Goal: Task Accomplishment & Management: Complete application form

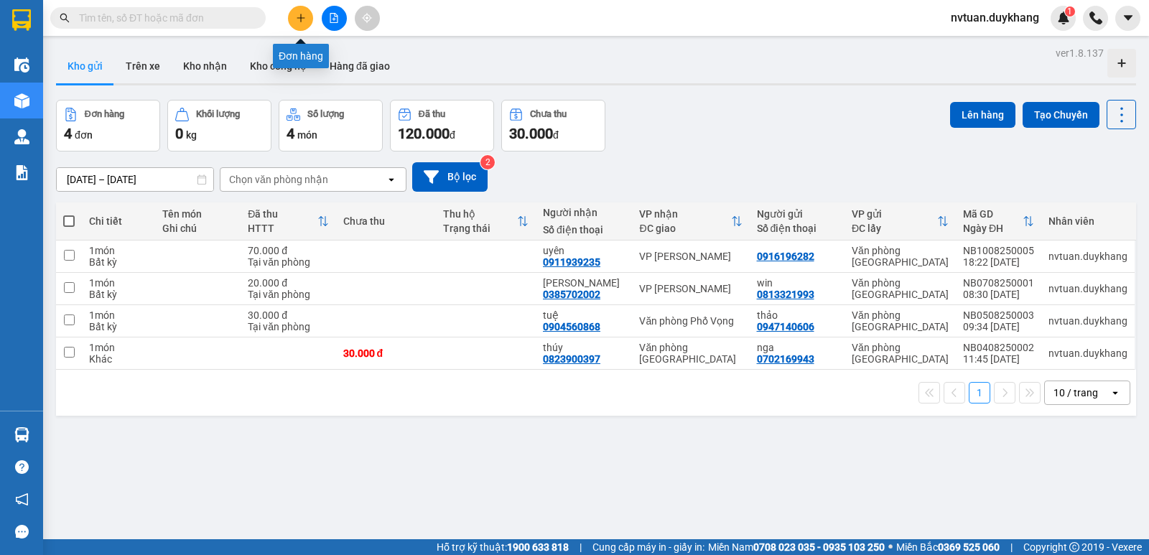
click at [296, 19] on icon "plus" at bounding box center [301, 18] width 10 height 10
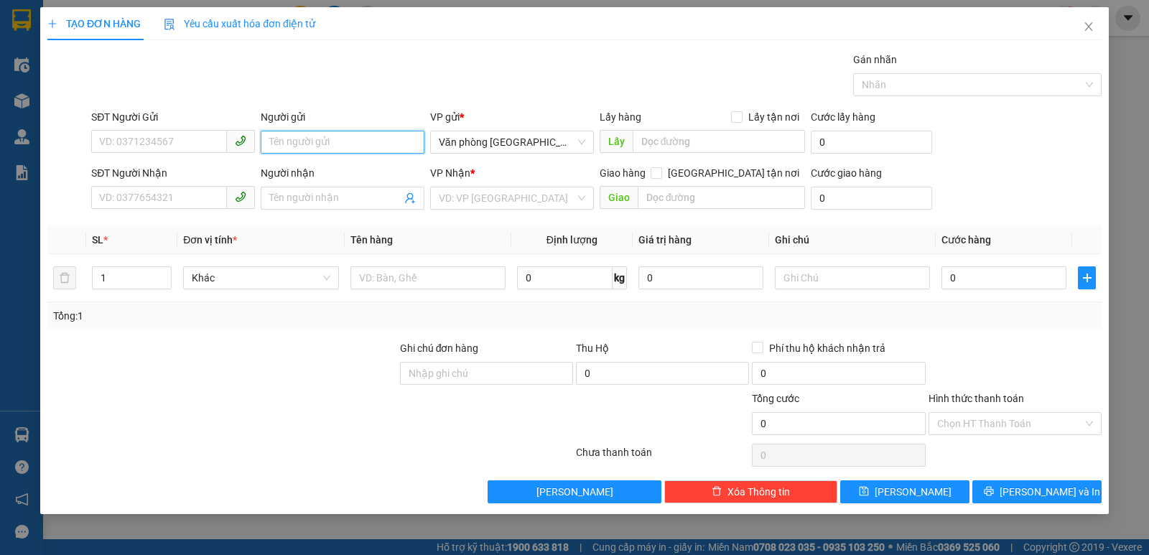
click at [274, 147] on input "Người gửi" at bounding box center [343, 142] width 164 height 23
type input "ư"
type input "win"
click at [338, 177] on div "cty cp may winnit - 0369122866" at bounding box center [342, 171] width 146 height 16
type input "0369122866"
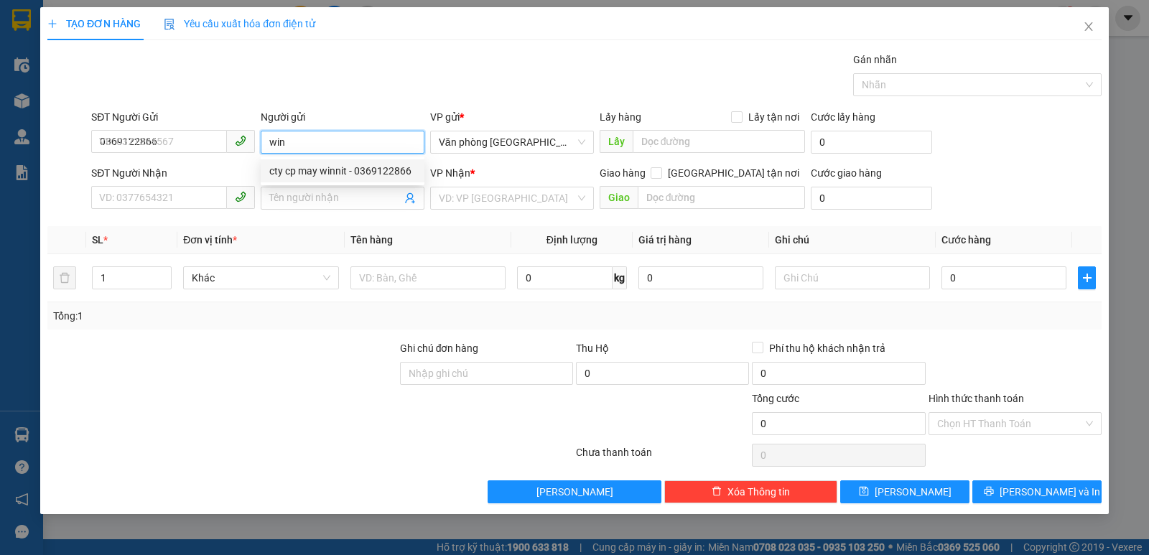
type input "cty cp may winnit"
drag, startPoint x: 366, startPoint y: 144, endPoint x: 233, endPoint y: 144, distance: 133.6
click at [233, 144] on div "SĐT Người Gửi 0369122866 Người gửi cty cp may winnit cty cp may winnit VP gửi *…" at bounding box center [596, 134] width 1016 height 50
type input "ư"
type input "win"
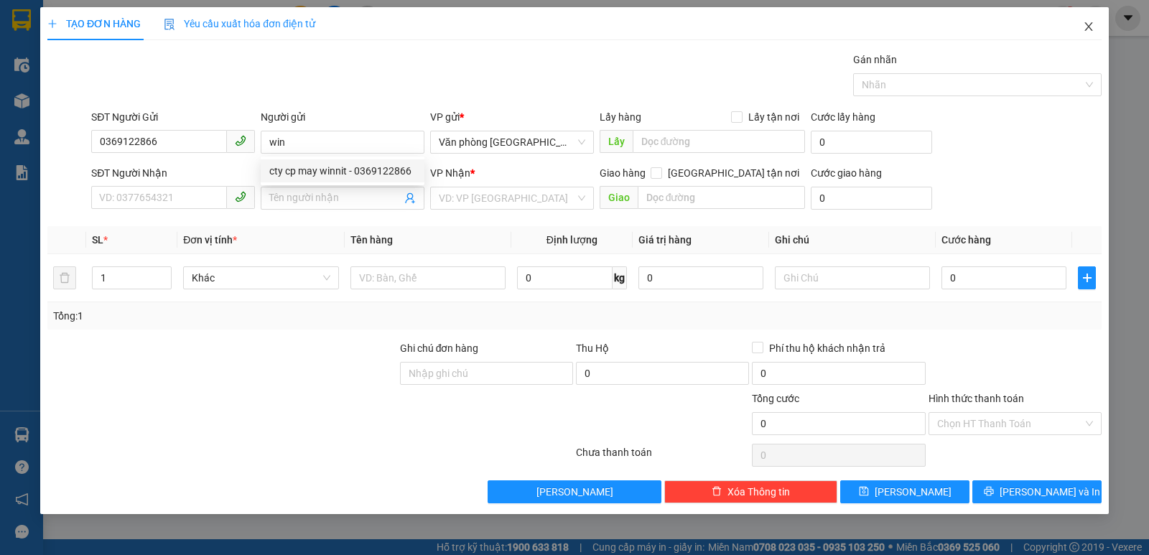
click at [1086, 22] on span "Close" at bounding box center [1088, 27] width 40 height 40
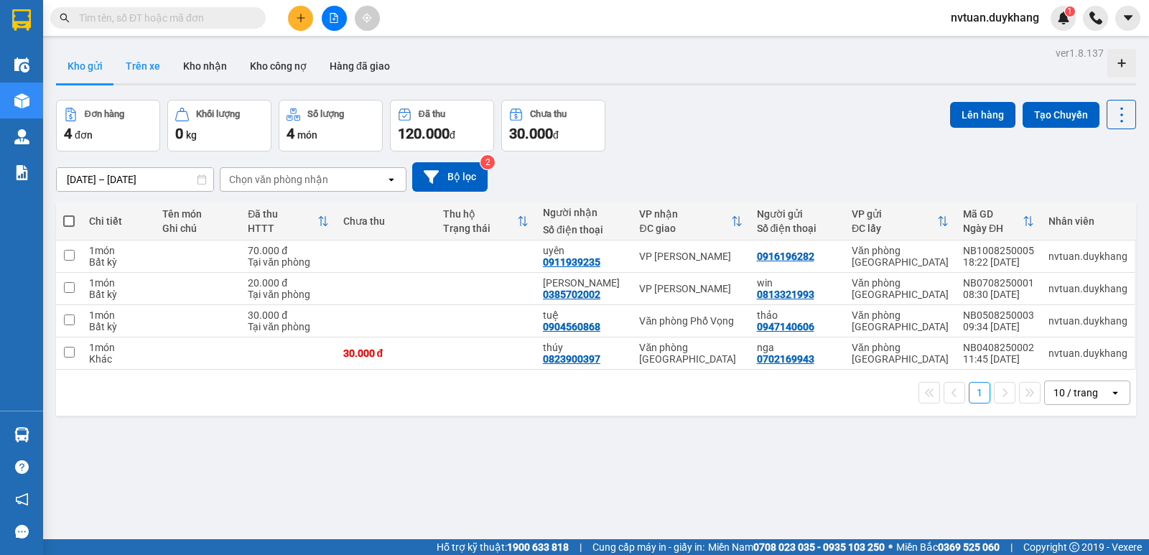
click at [133, 60] on button "Trên xe" at bounding box center [142, 66] width 57 height 34
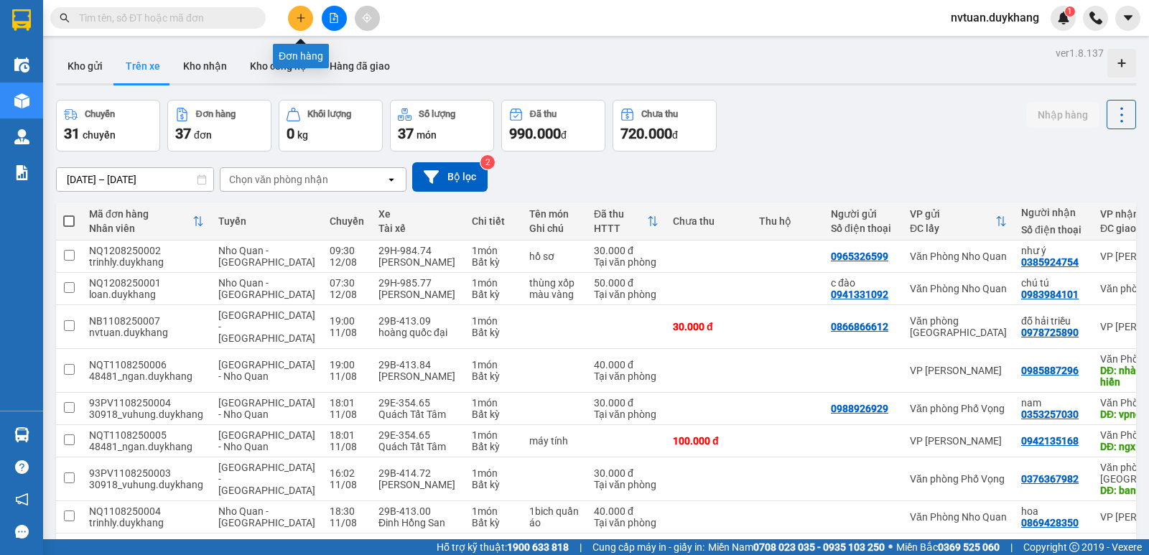
click at [304, 20] on icon "plus" at bounding box center [301, 18] width 10 height 10
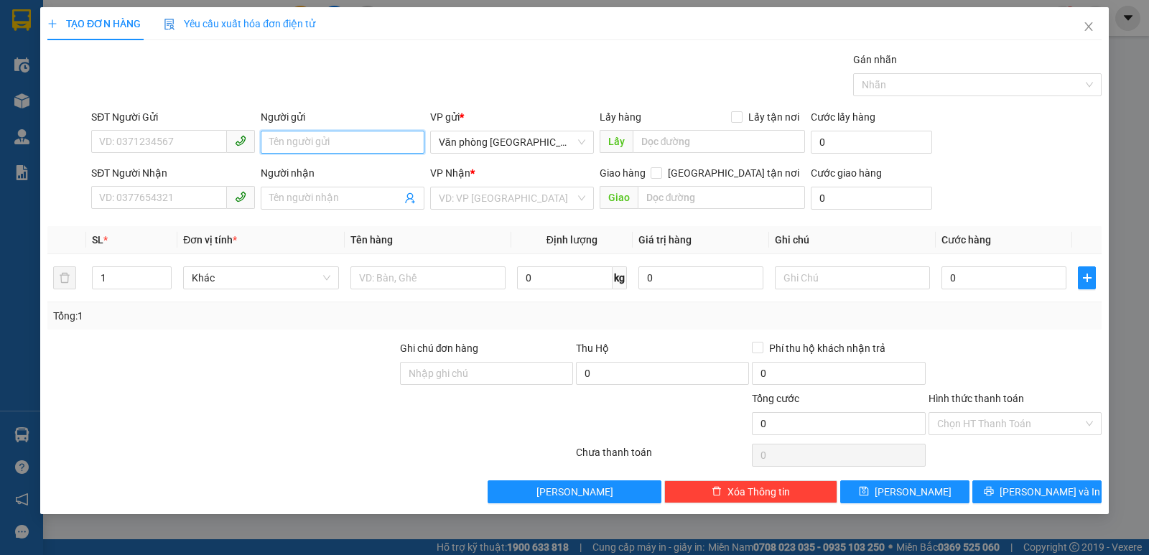
click at [314, 142] on input "Người gửi" at bounding box center [343, 142] width 164 height 23
type input "ư"
type input "w"
click at [196, 136] on input "SĐT Người Gửi" at bounding box center [159, 141] width 136 height 23
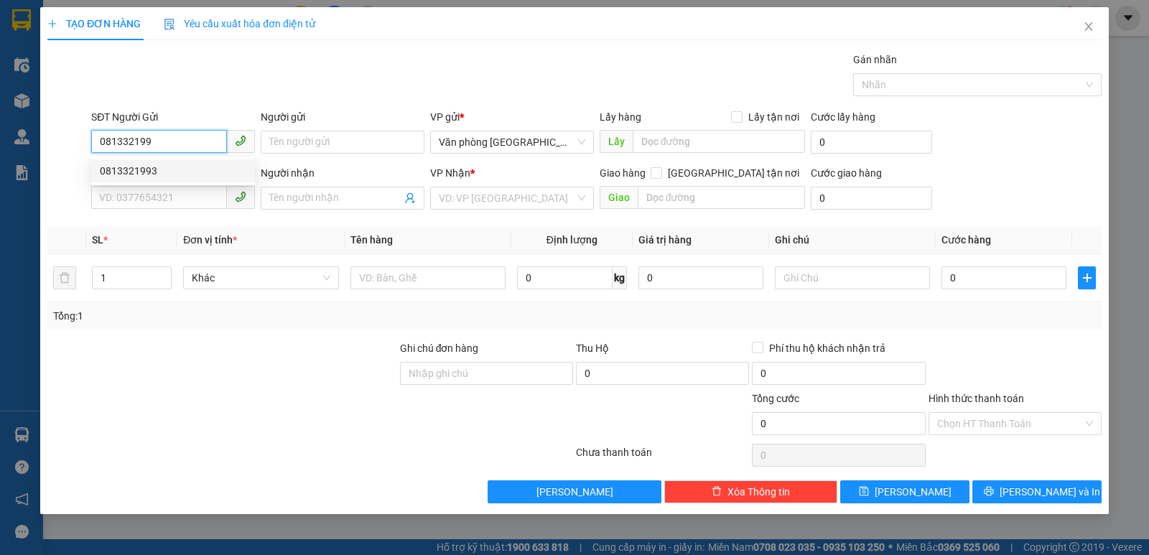
drag, startPoint x: 208, startPoint y: 167, endPoint x: 240, endPoint y: 163, distance: 32.5
click at [213, 167] on div "0813321993" at bounding box center [173, 171] width 146 height 16
type input "0813321993"
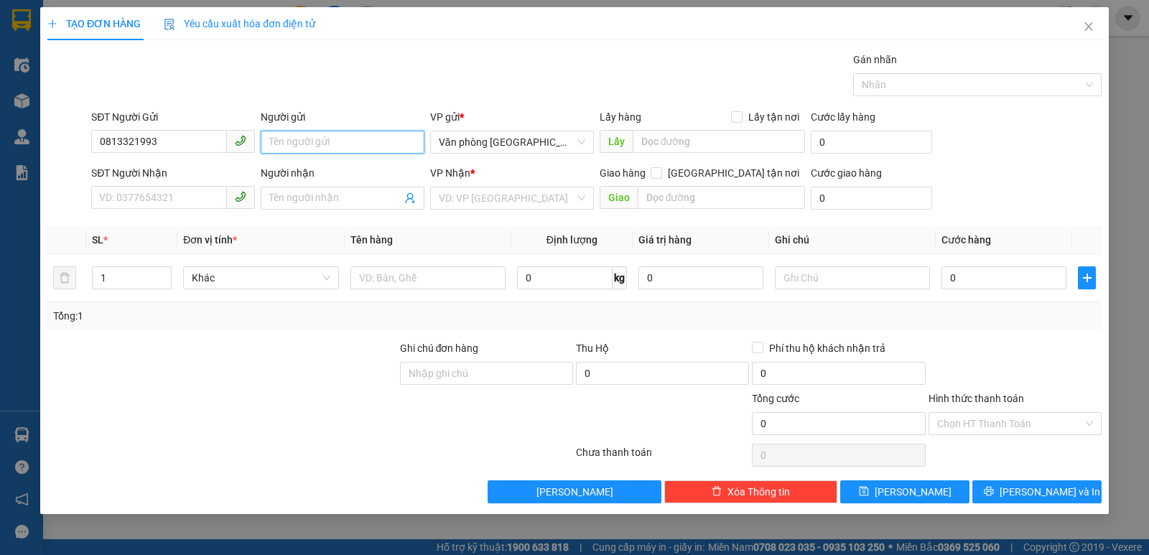
click at [329, 143] on input "Người gửi" at bounding box center [343, 142] width 164 height 23
type input "ư"
type input "win"
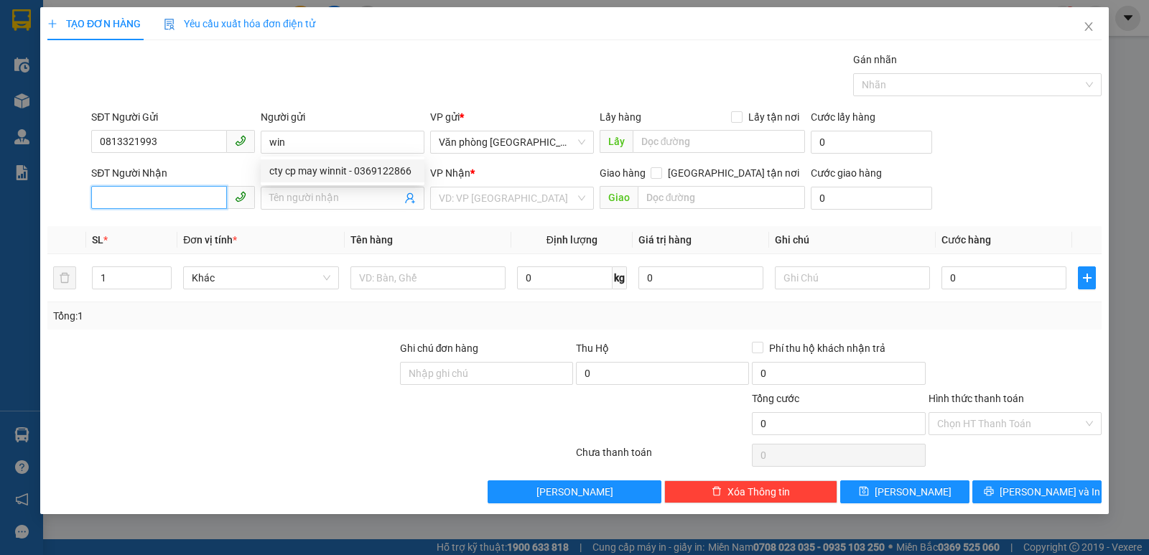
click at [209, 200] on input "SĐT Người Nhận" at bounding box center [159, 197] width 136 height 23
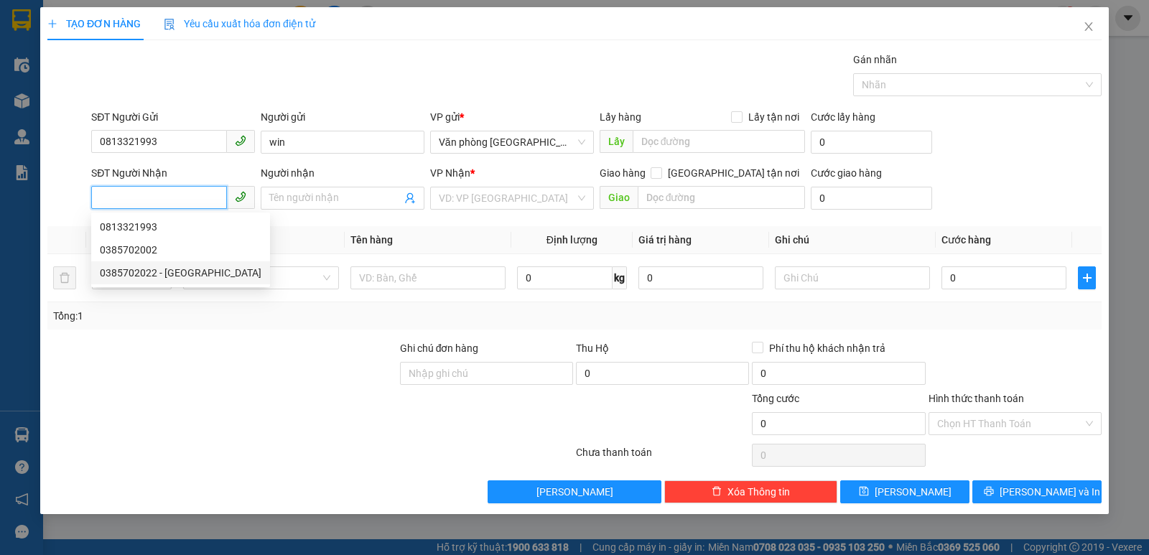
click at [190, 271] on div "0385702022 - Quang anh" at bounding box center [181, 273] width 162 height 16
type input "0385702022"
type input "Quang anh"
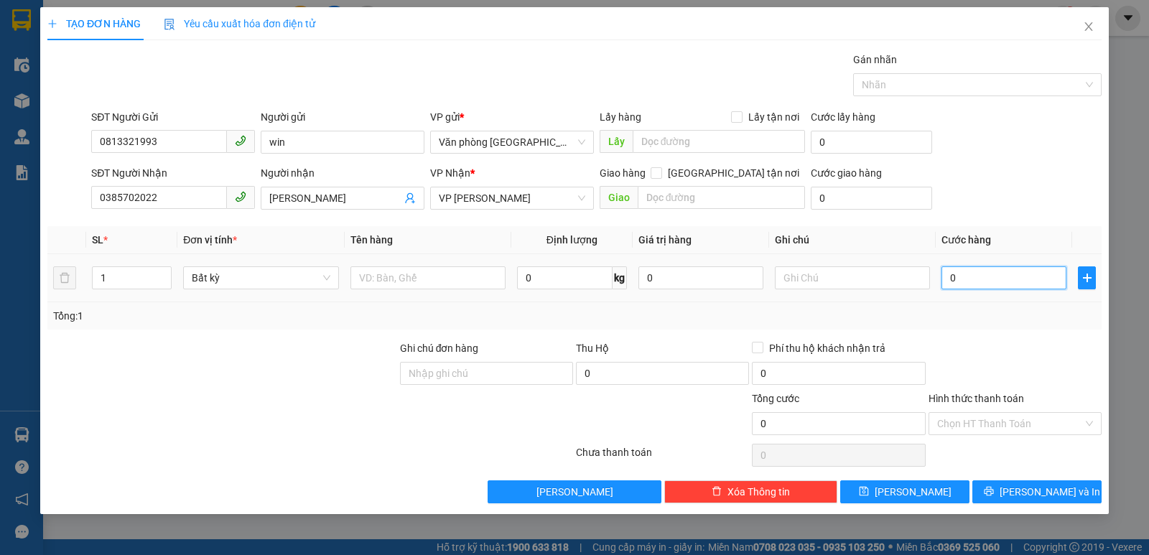
click at [1005, 281] on input "0" at bounding box center [1003, 277] width 125 height 23
type input "2"
type input "20"
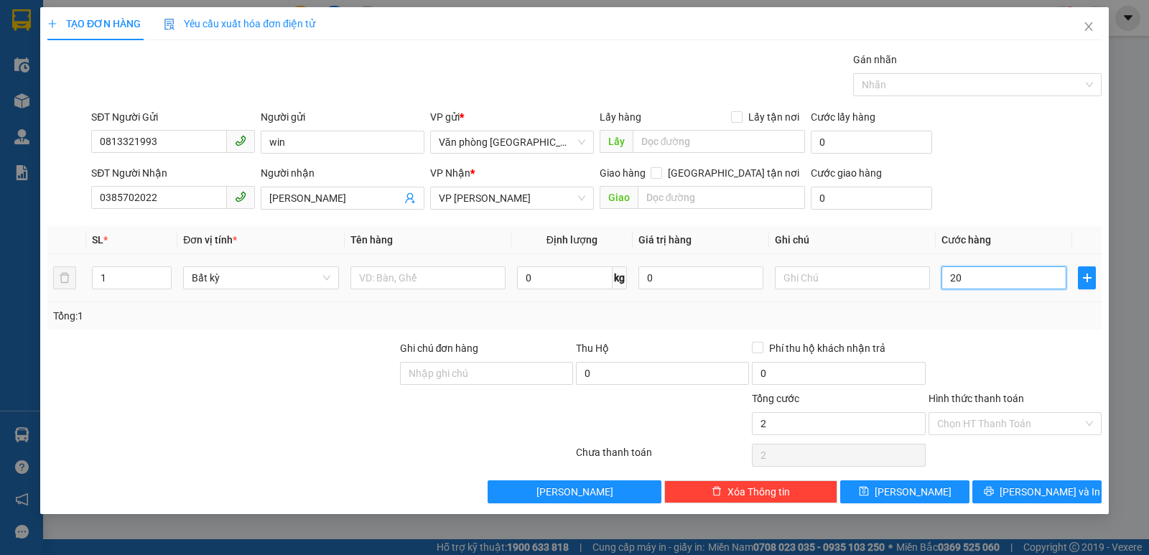
type input "20"
type input "200"
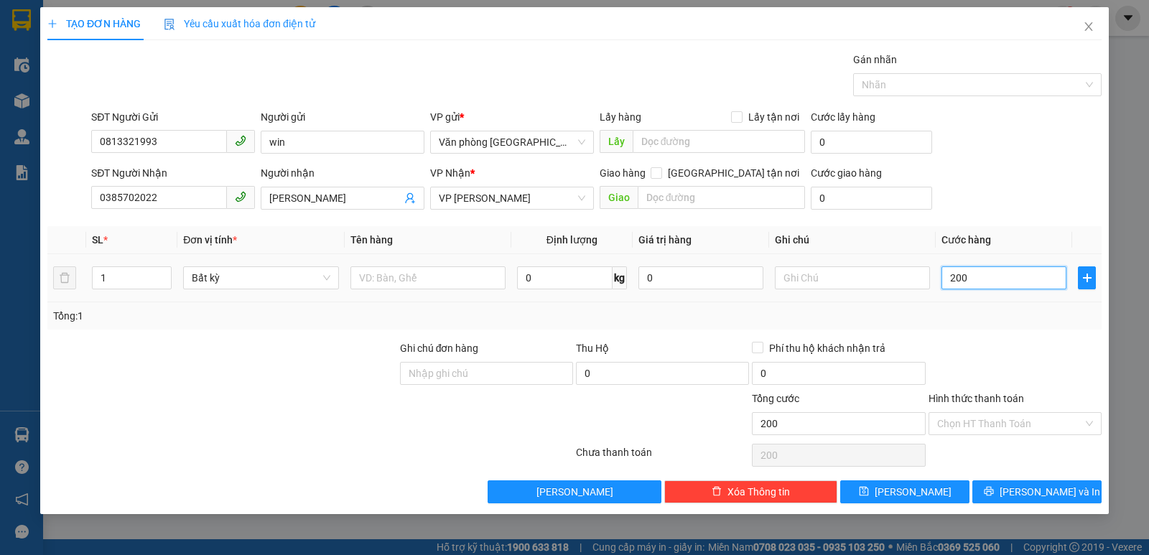
type input "2.000"
type input "20.000"
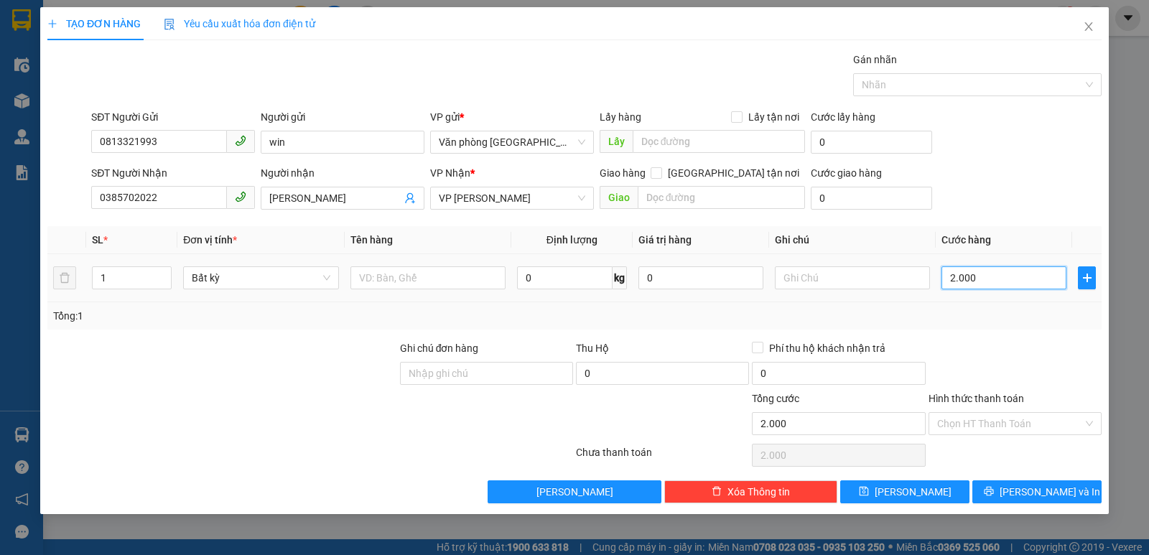
type input "20.000"
drag, startPoint x: 1053, startPoint y: 421, endPoint x: 1016, endPoint y: 458, distance: 52.3
click at [1052, 423] on input "Hình thức thanh toán" at bounding box center [1010, 424] width 146 height 22
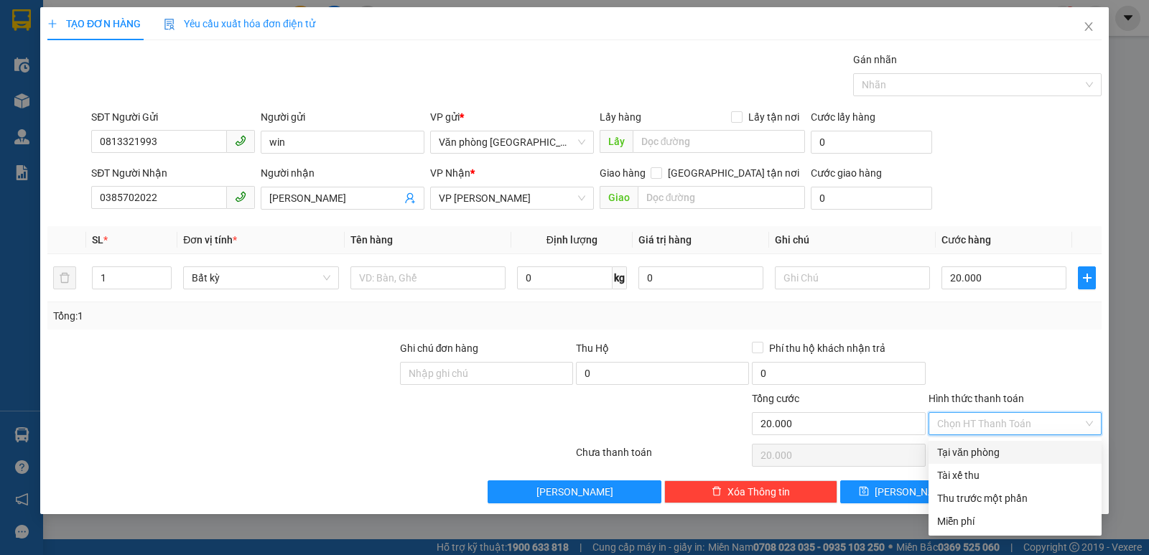
click at [1015, 454] on div "Tại văn phòng" at bounding box center [1015, 452] width 156 height 16
type input "0"
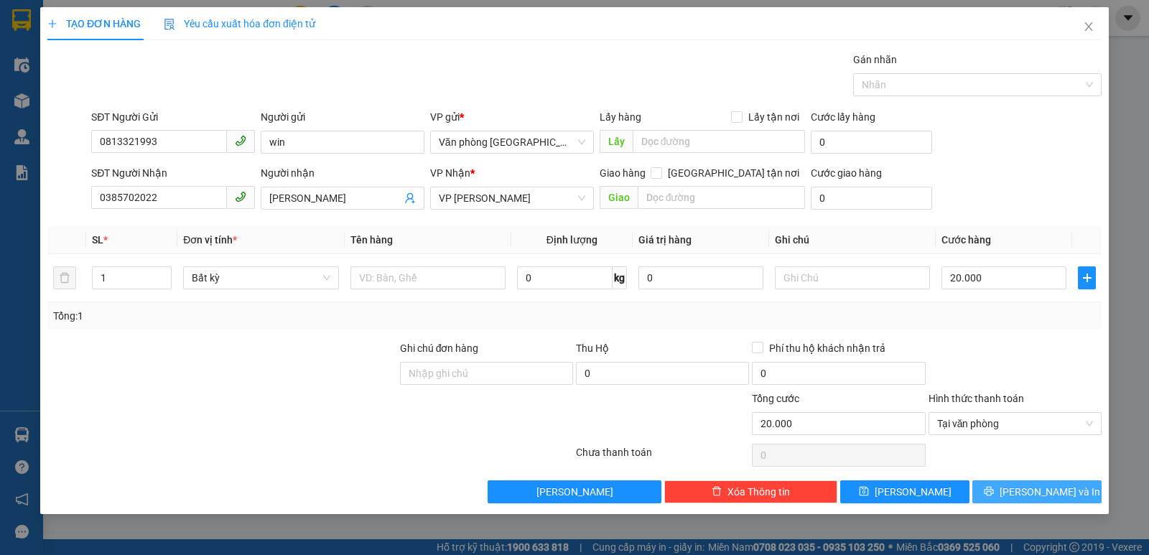
click at [1015, 498] on button "Lưu và In" at bounding box center [1036, 491] width 129 height 23
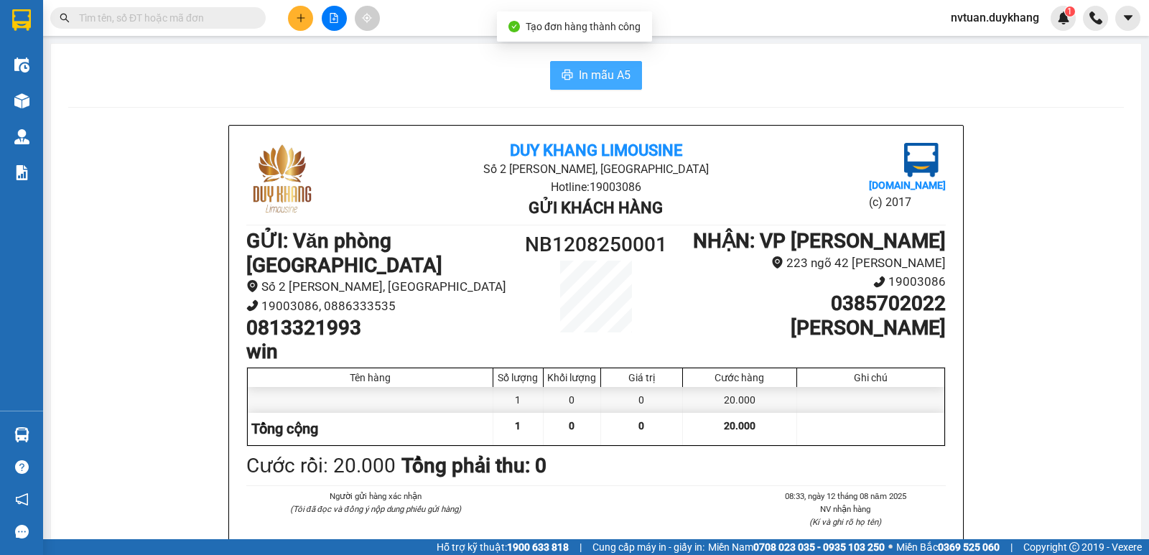
click at [579, 71] on span "In mẫu A5" at bounding box center [605, 75] width 52 height 18
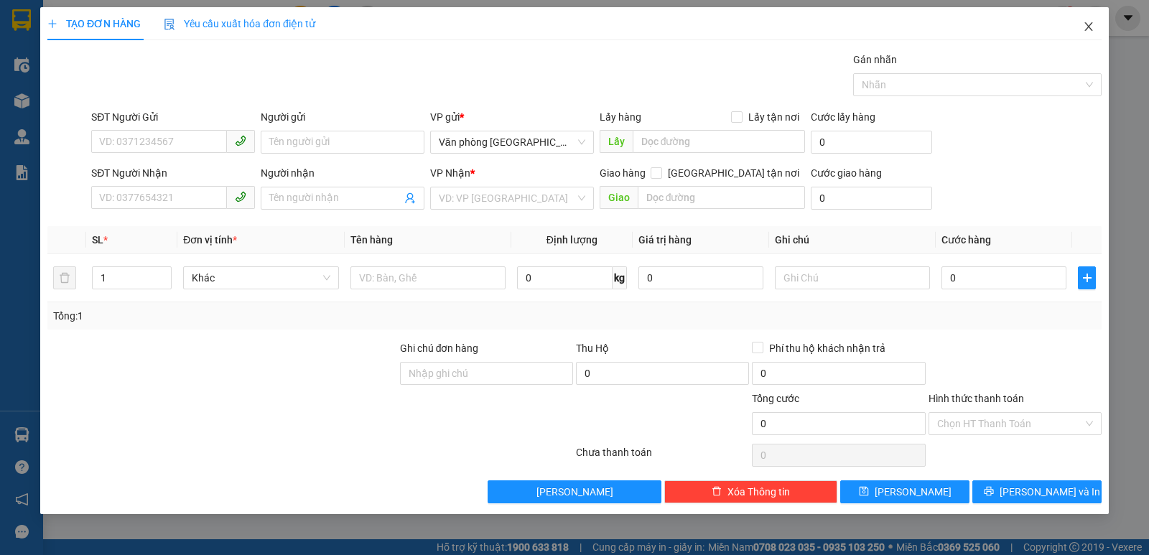
drag, startPoint x: 1076, startPoint y: 25, endPoint x: 1085, endPoint y: 24, distance: 8.7
click at [1076, 25] on span "Close" at bounding box center [1088, 27] width 40 height 40
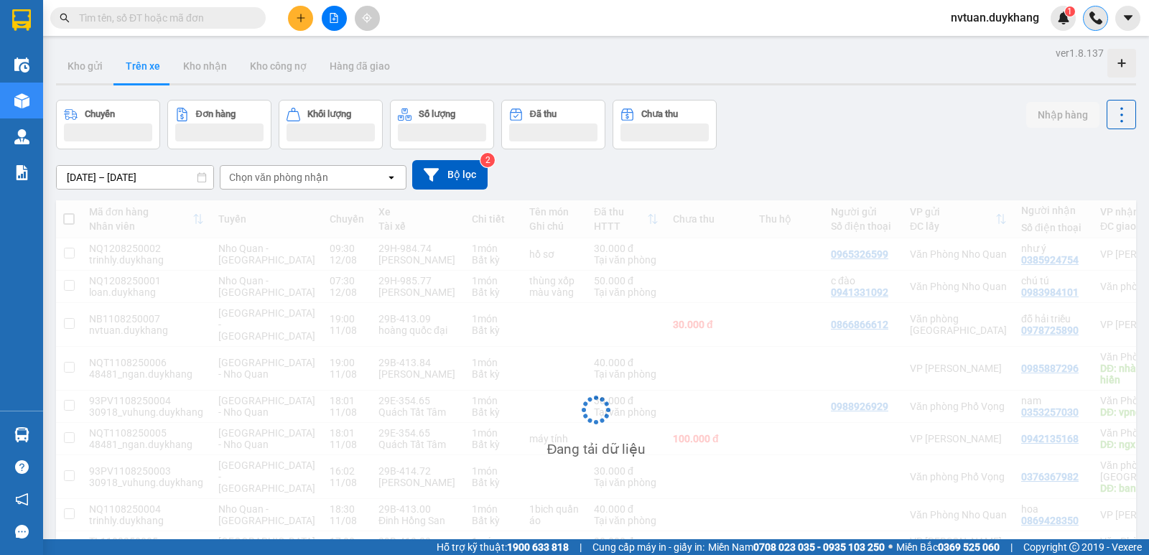
click at [1085, 24] on div at bounding box center [1095, 18] width 25 height 25
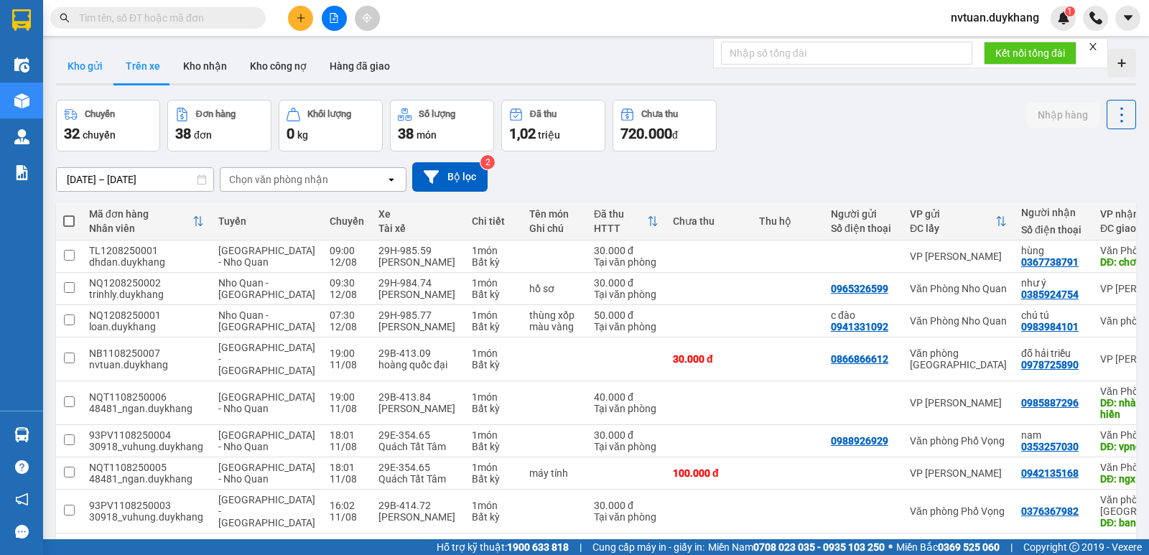
click at [73, 67] on button "Kho gửi" at bounding box center [85, 66] width 58 height 34
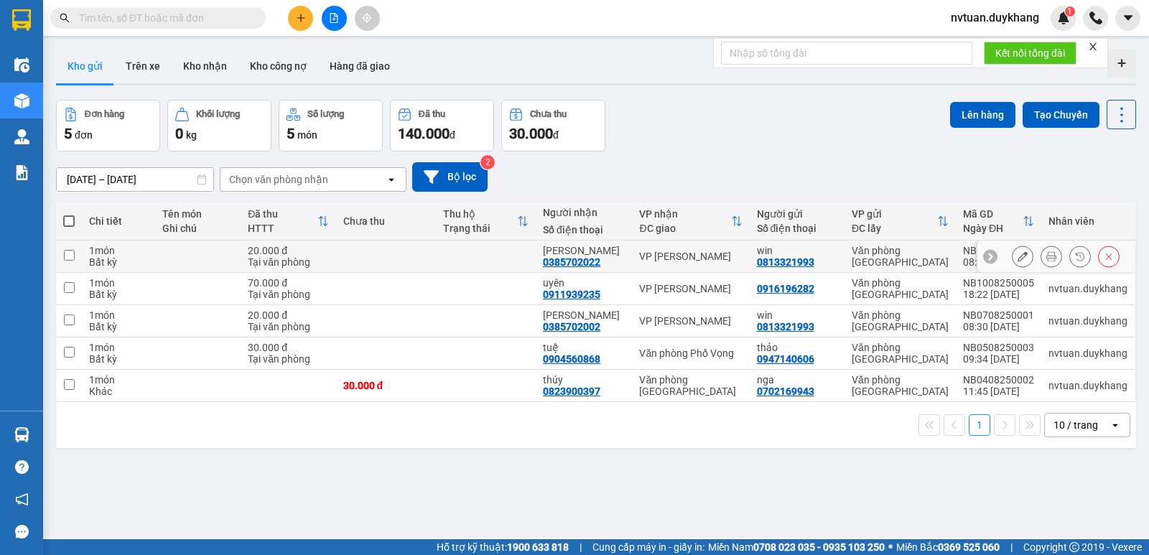
drag, startPoint x: 74, startPoint y: 256, endPoint x: 48, endPoint y: 255, distance: 25.9
click at [62, 256] on td at bounding box center [69, 257] width 26 height 32
checkbox input "true"
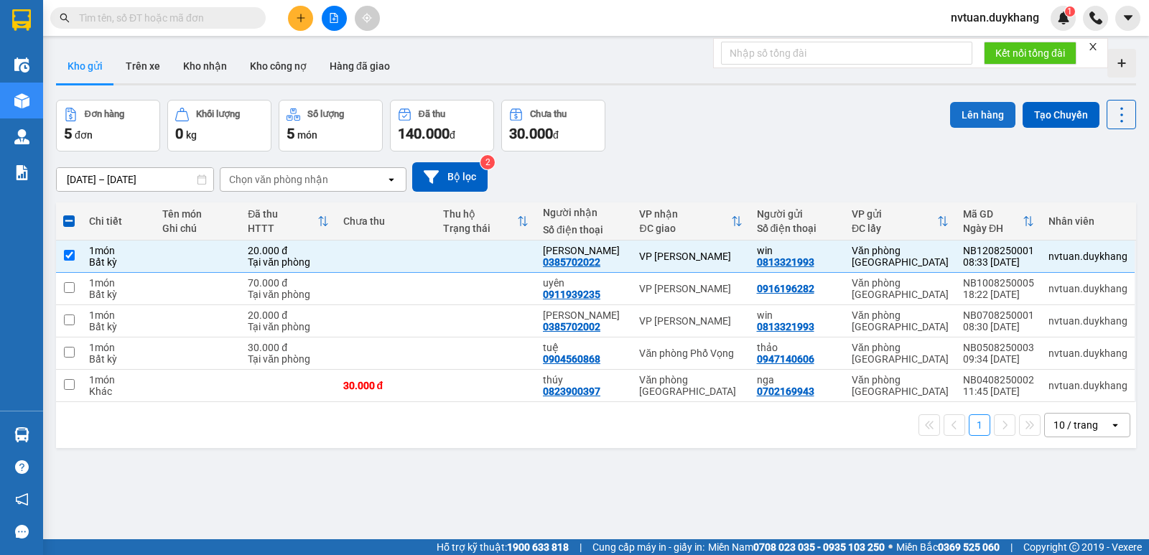
click at [971, 125] on button "Lên hàng" at bounding box center [982, 115] width 65 height 26
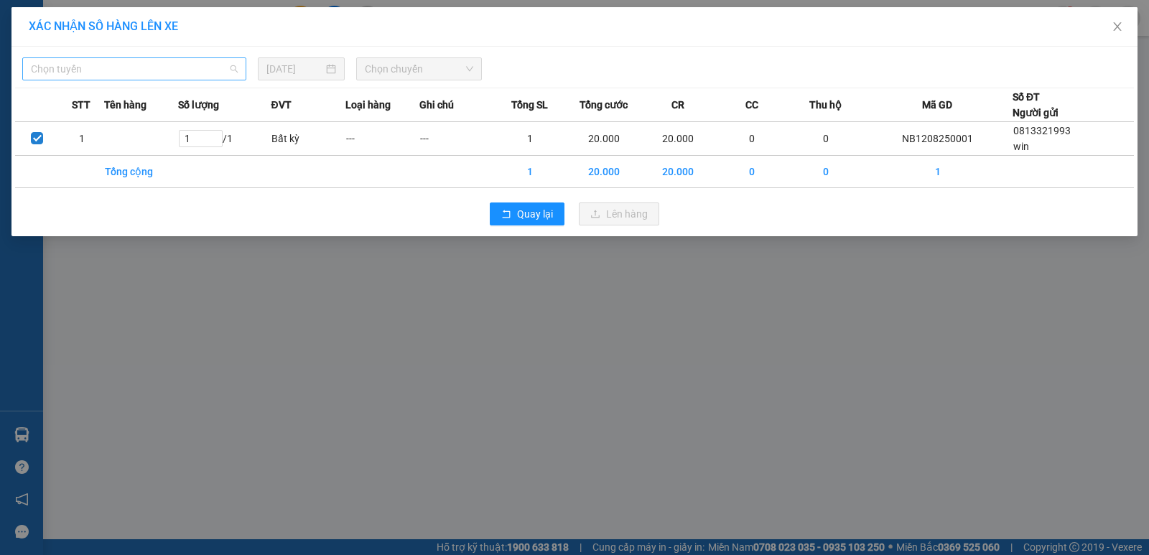
click at [198, 73] on span "Chọn tuyến" at bounding box center [134, 69] width 207 height 22
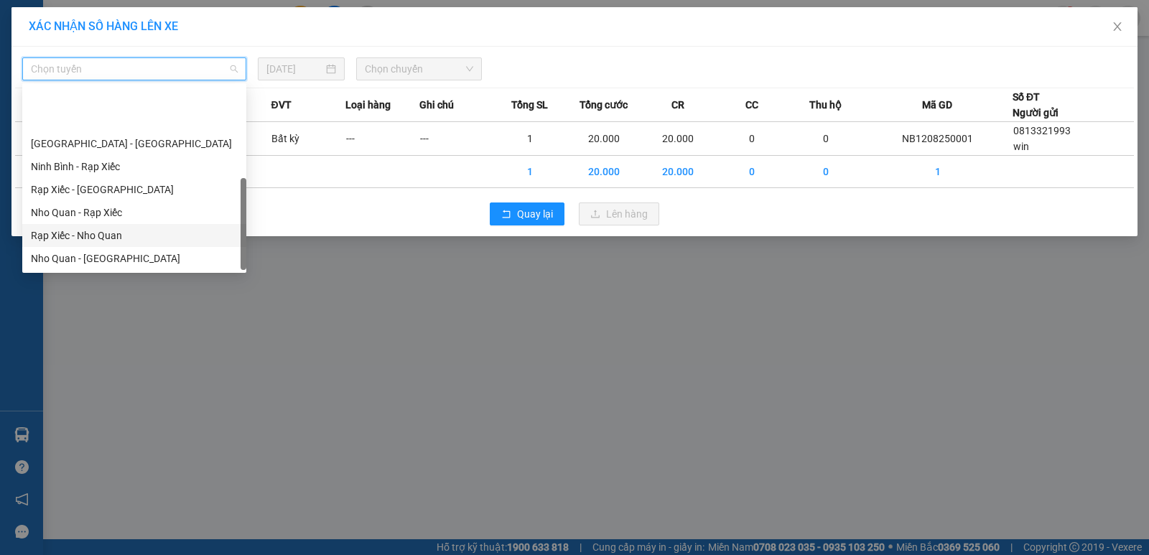
scroll to position [69, 0]
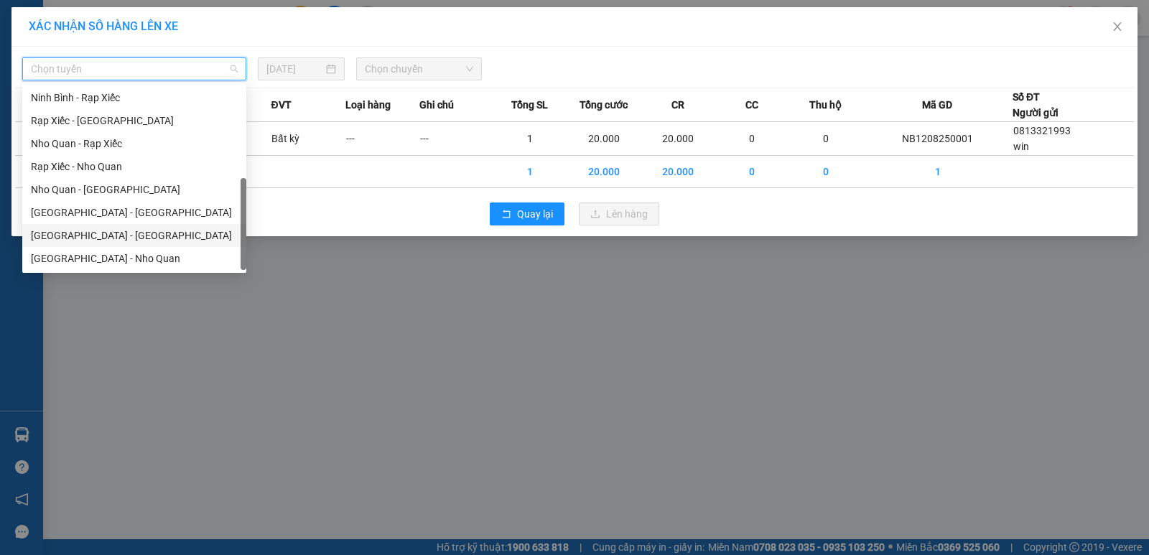
click at [81, 236] on div "Ninh Bình - Hà Nội" at bounding box center [134, 236] width 207 height 16
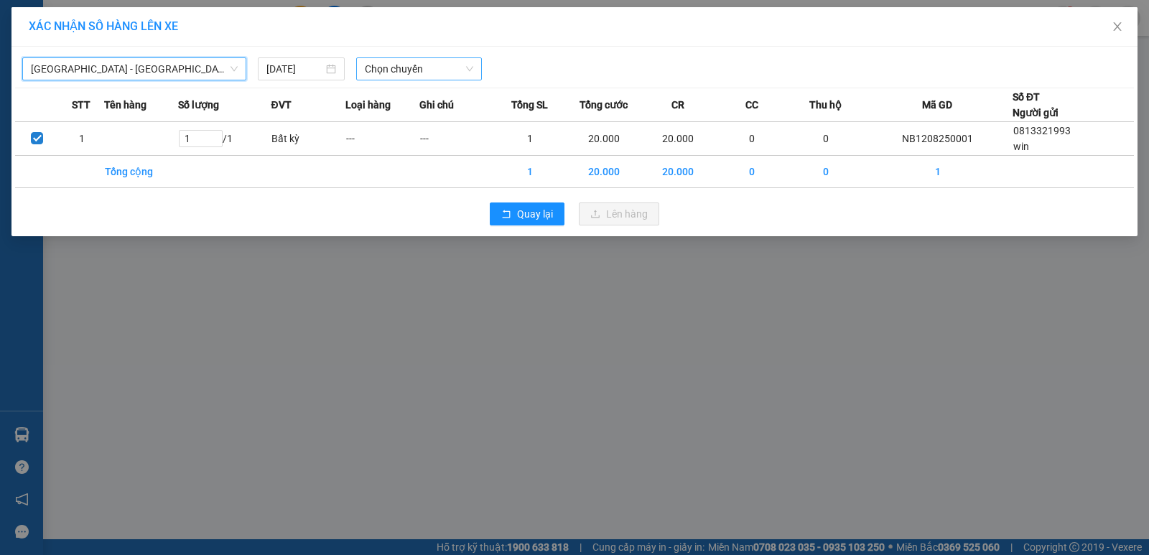
click at [424, 77] on span "Chọn chuyến" at bounding box center [419, 69] width 108 height 22
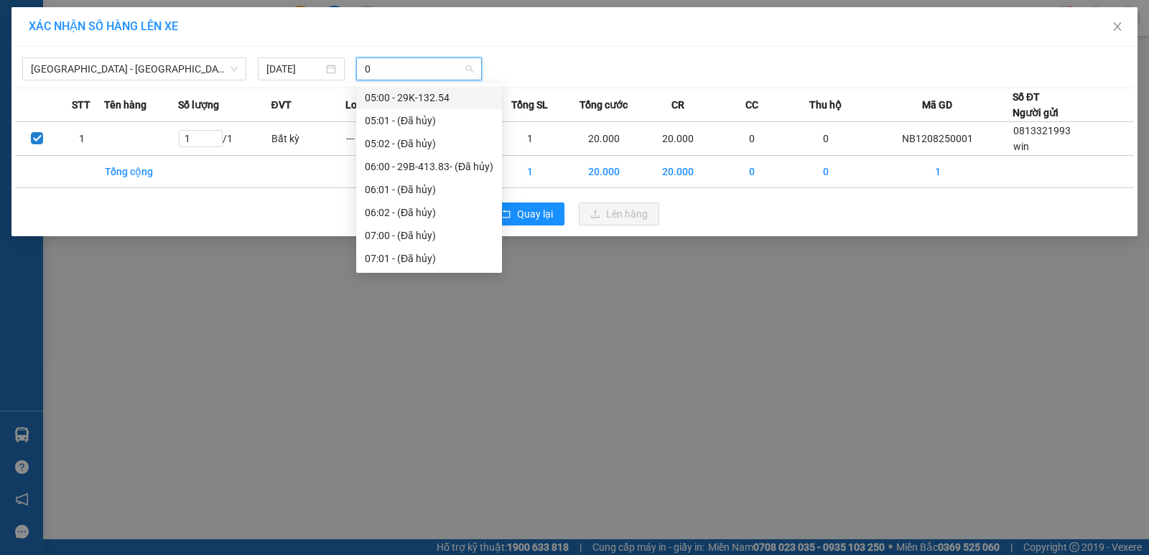
type input "00"
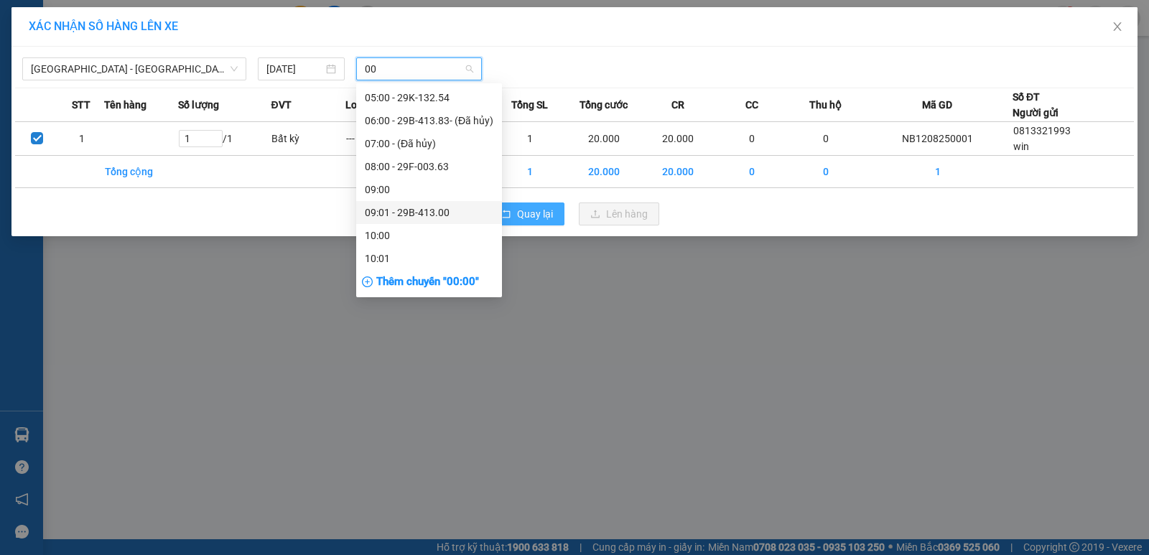
drag, startPoint x: 437, startPoint y: 210, endPoint x: 516, endPoint y: 228, distance: 81.7
click at [438, 211] on div "09:01 - 29B-413.00" at bounding box center [429, 213] width 129 height 16
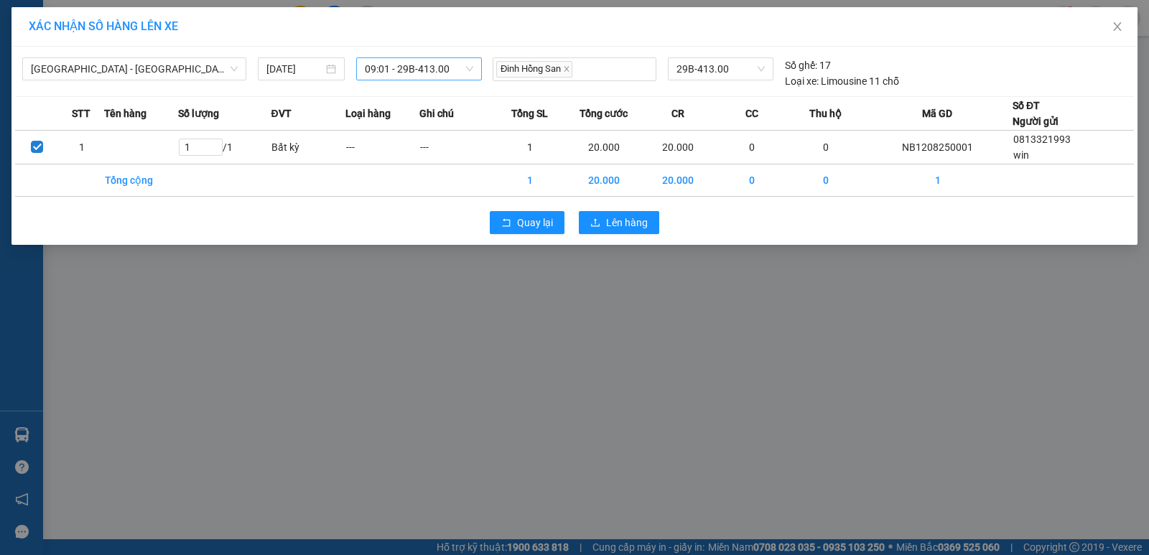
click at [622, 234] on div "Quay lại Lên hàng" at bounding box center [574, 222] width 1119 height 37
click at [624, 231] on button "Lên hàng" at bounding box center [619, 222] width 80 height 23
